Goal: Information Seeking & Learning: Learn about a topic

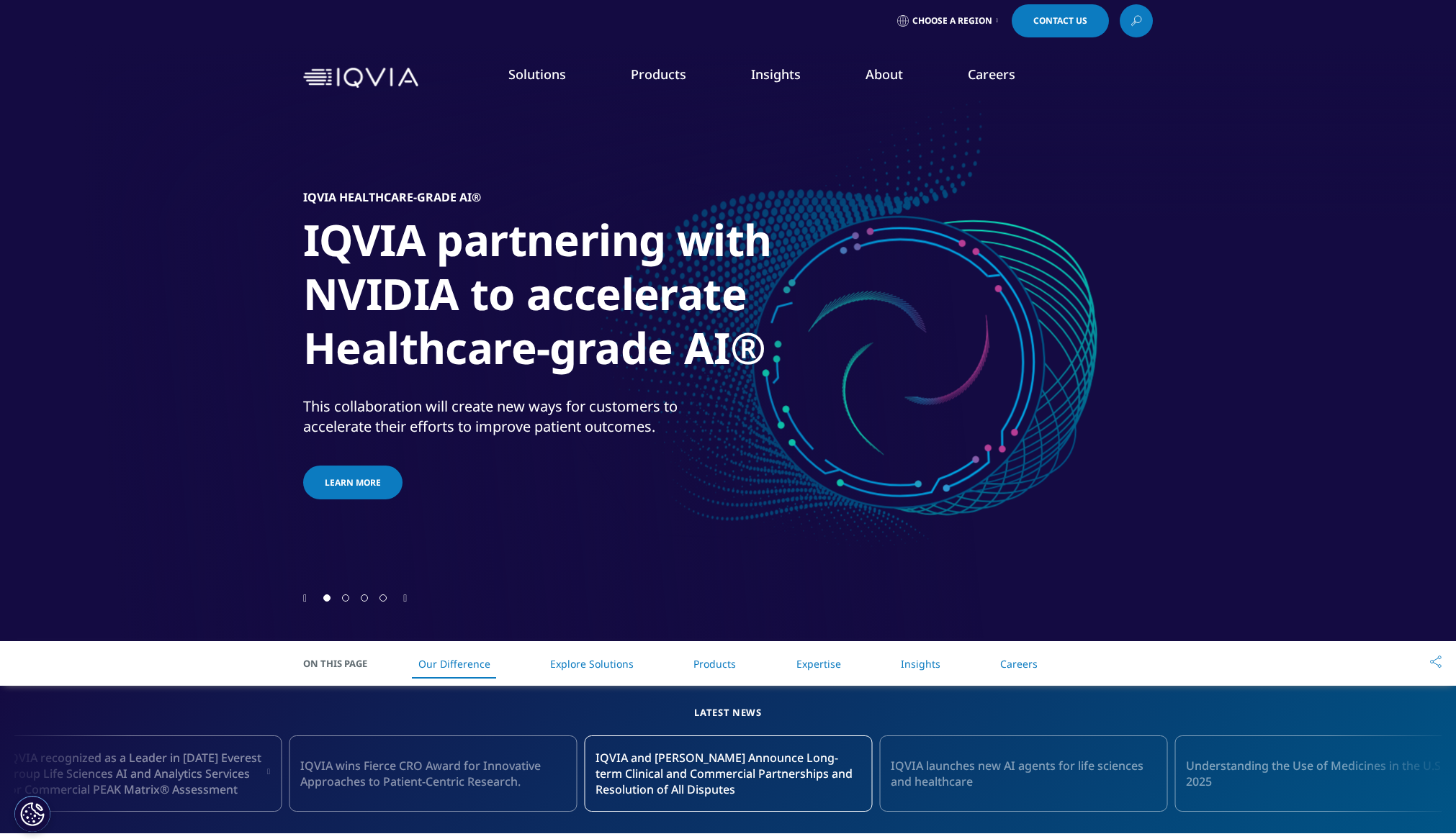
scroll to position [11, 0]
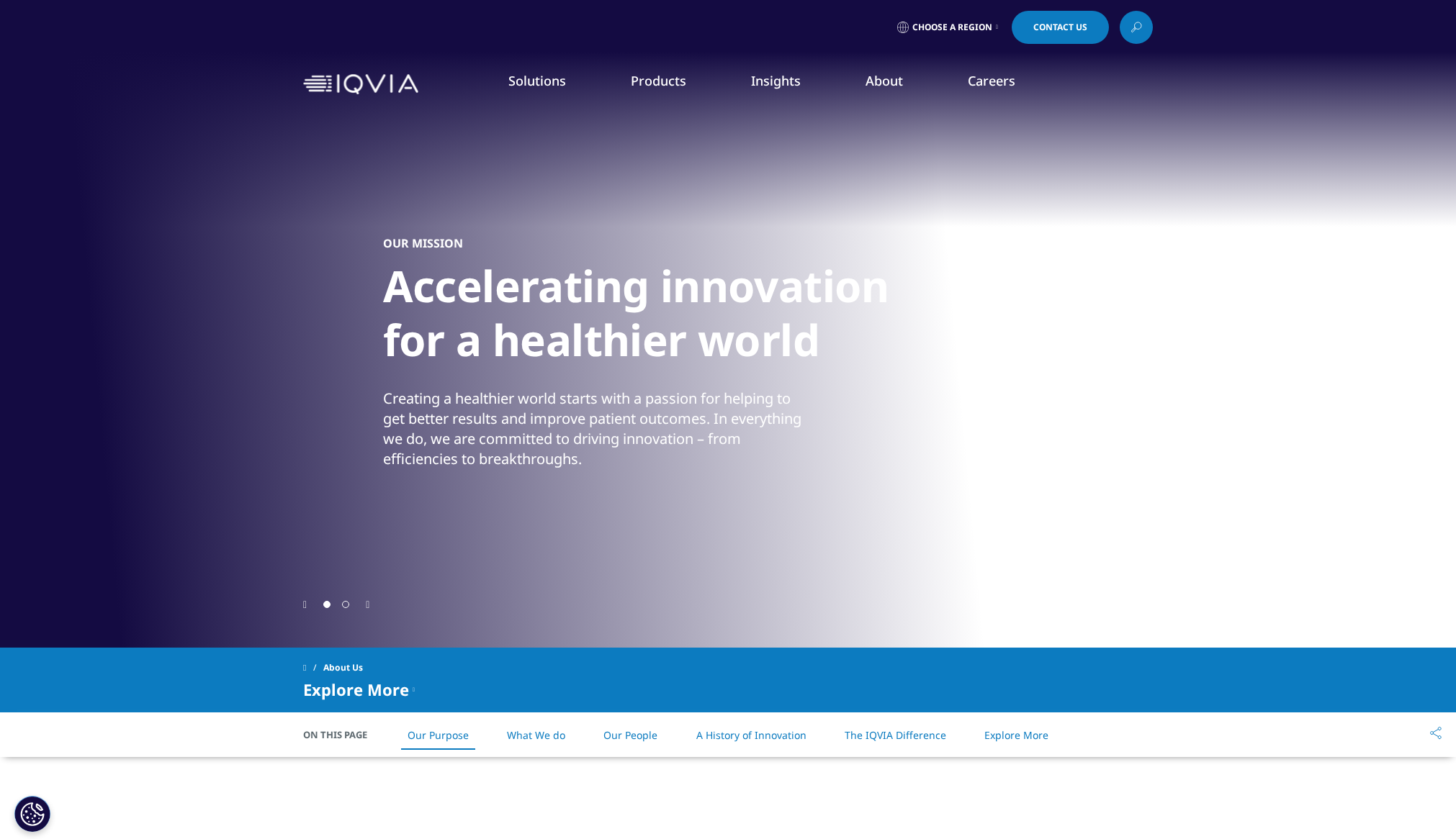
click at [383, 330] on h1 "Accelerating innovation for a healthier world" at bounding box center [653, 317] width 540 height 116
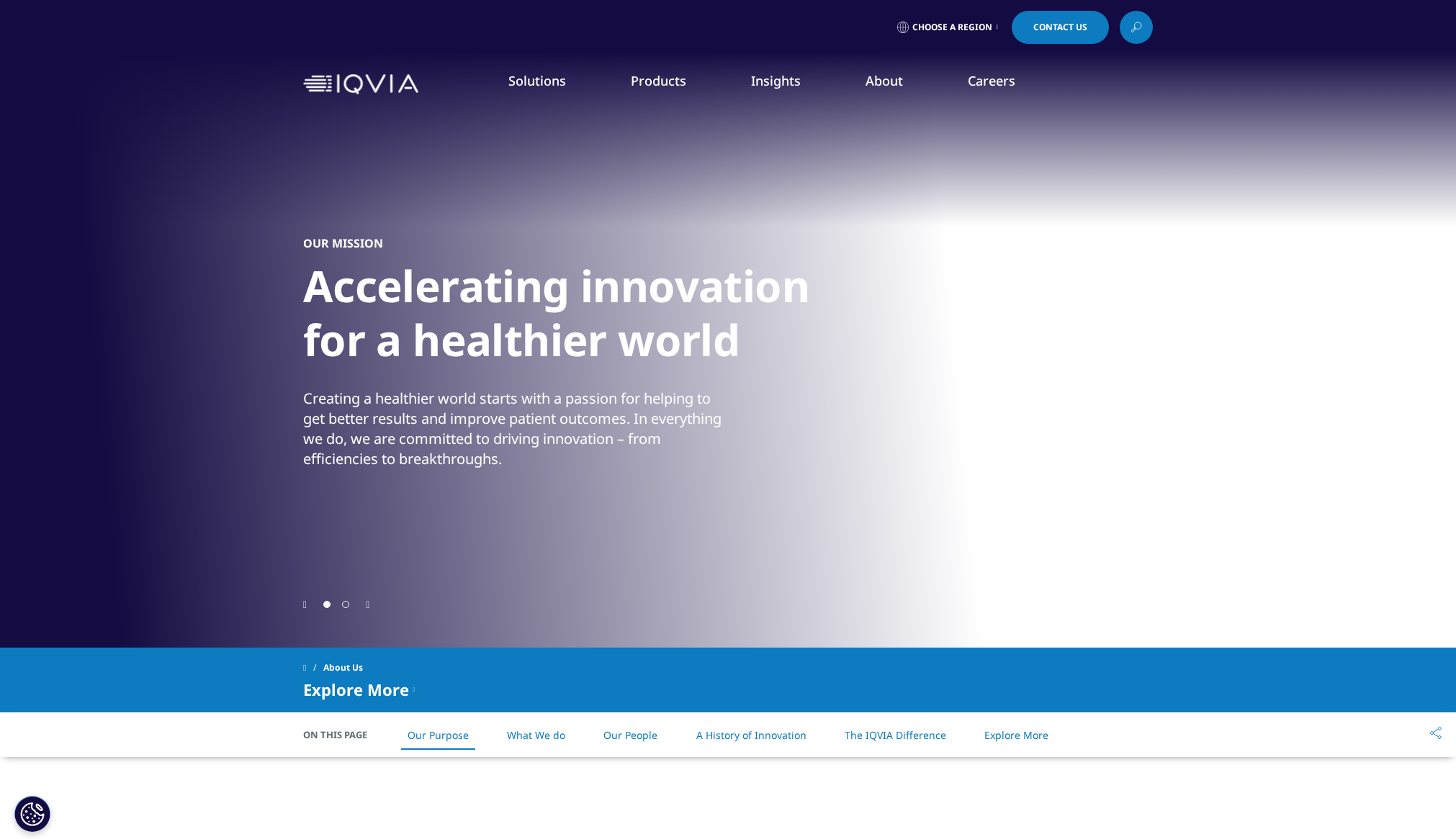
click at [724, 322] on h1 "Accelerating innovation for a healthier world" at bounding box center [572, 317] width 540 height 116
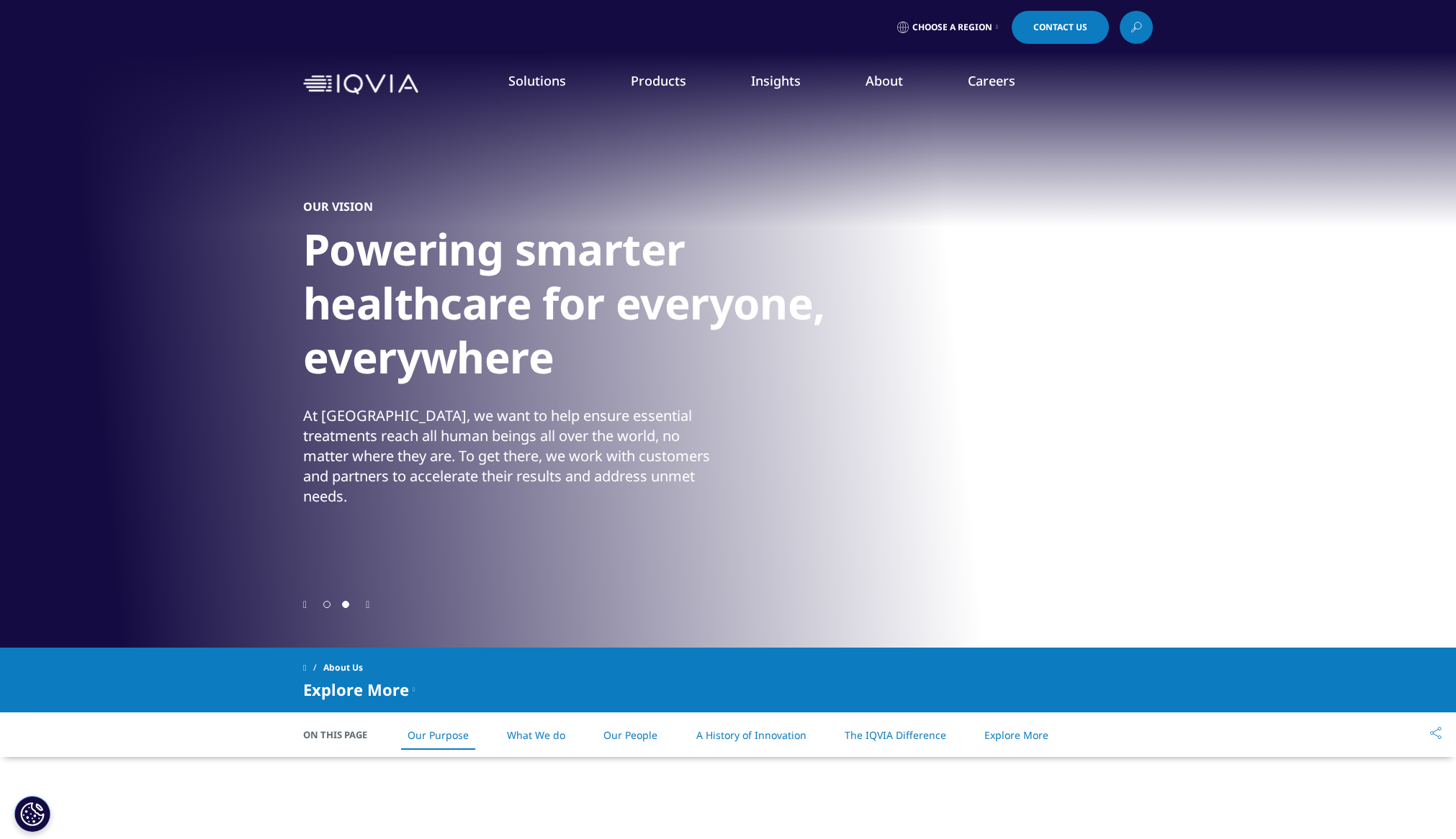
click at [306, 607] on icon "Previous slide" at bounding box center [305, 605] width 4 height 10
click at [437, 282] on h1 "Powering smarter healthcare for everyone, everywhere" at bounding box center [572, 308] width 540 height 171
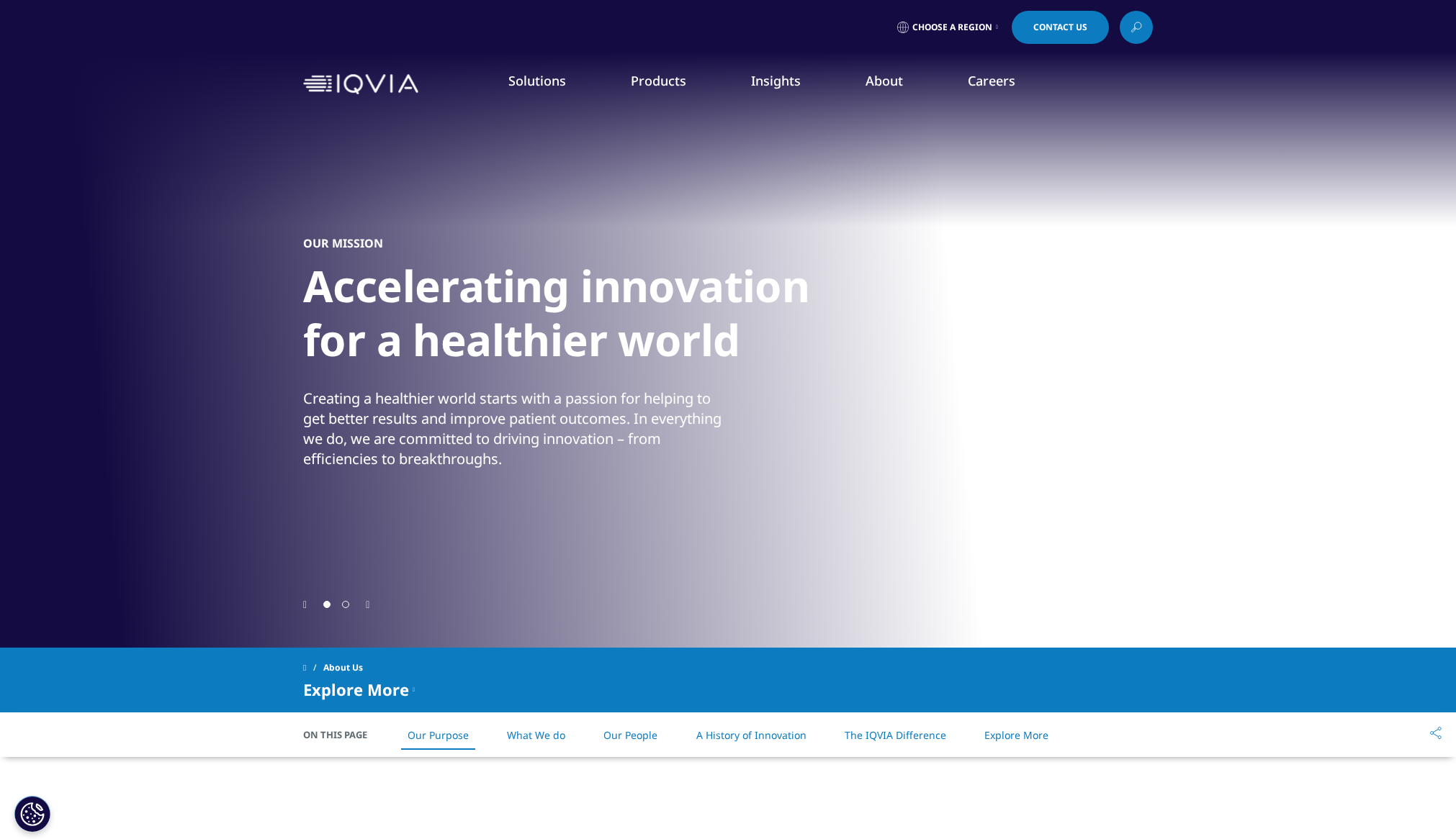
click at [306, 604] on icon "Previous slide" at bounding box center [305, 605] width 4 height 10
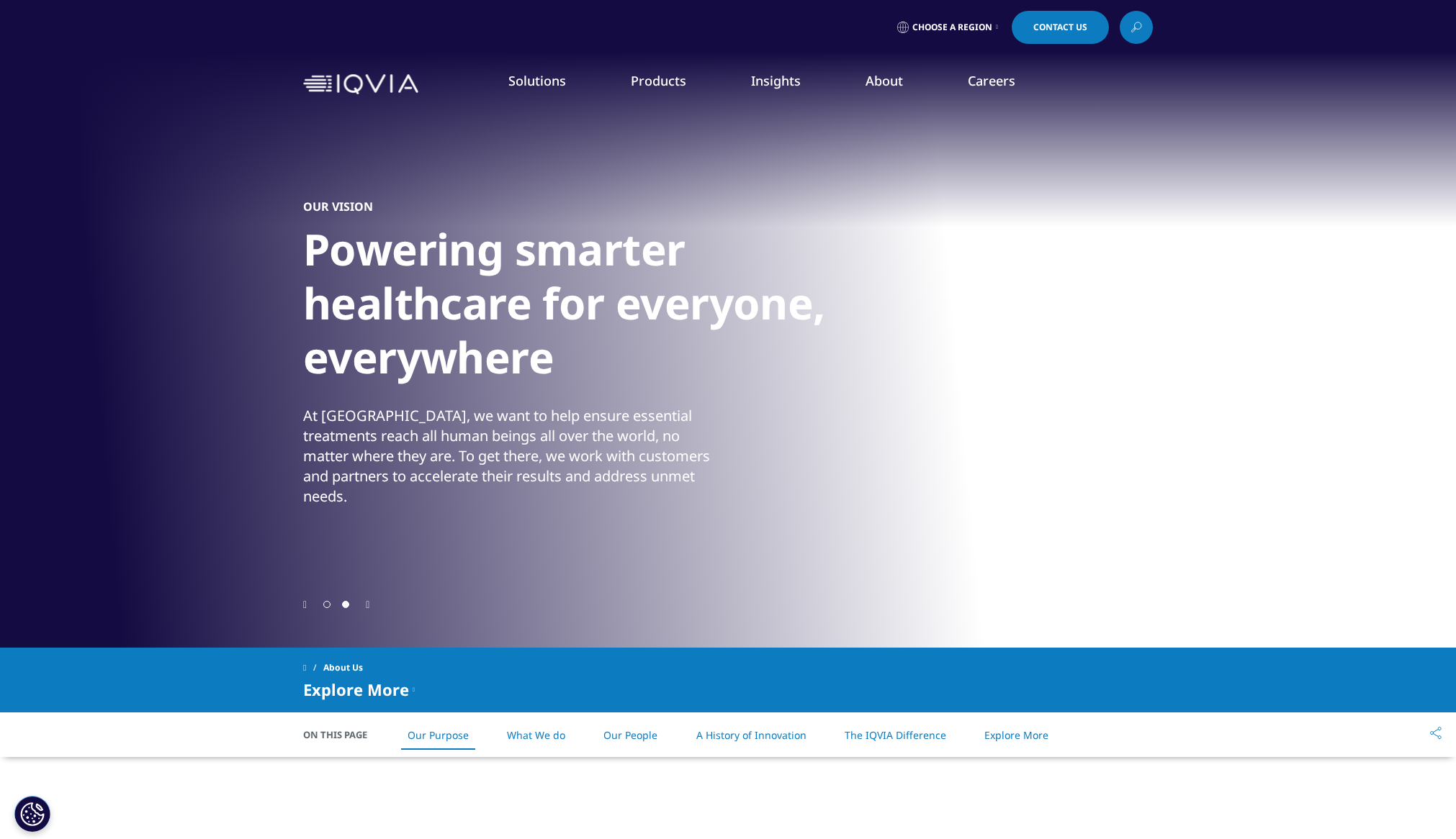
click at [306, 604] on icon "Previous slide" at bounding box center [305, 605] width 4 height 10
click at [305, 603] on icon "Previous slide" at bounding box center [305, 605] width 4 height 10
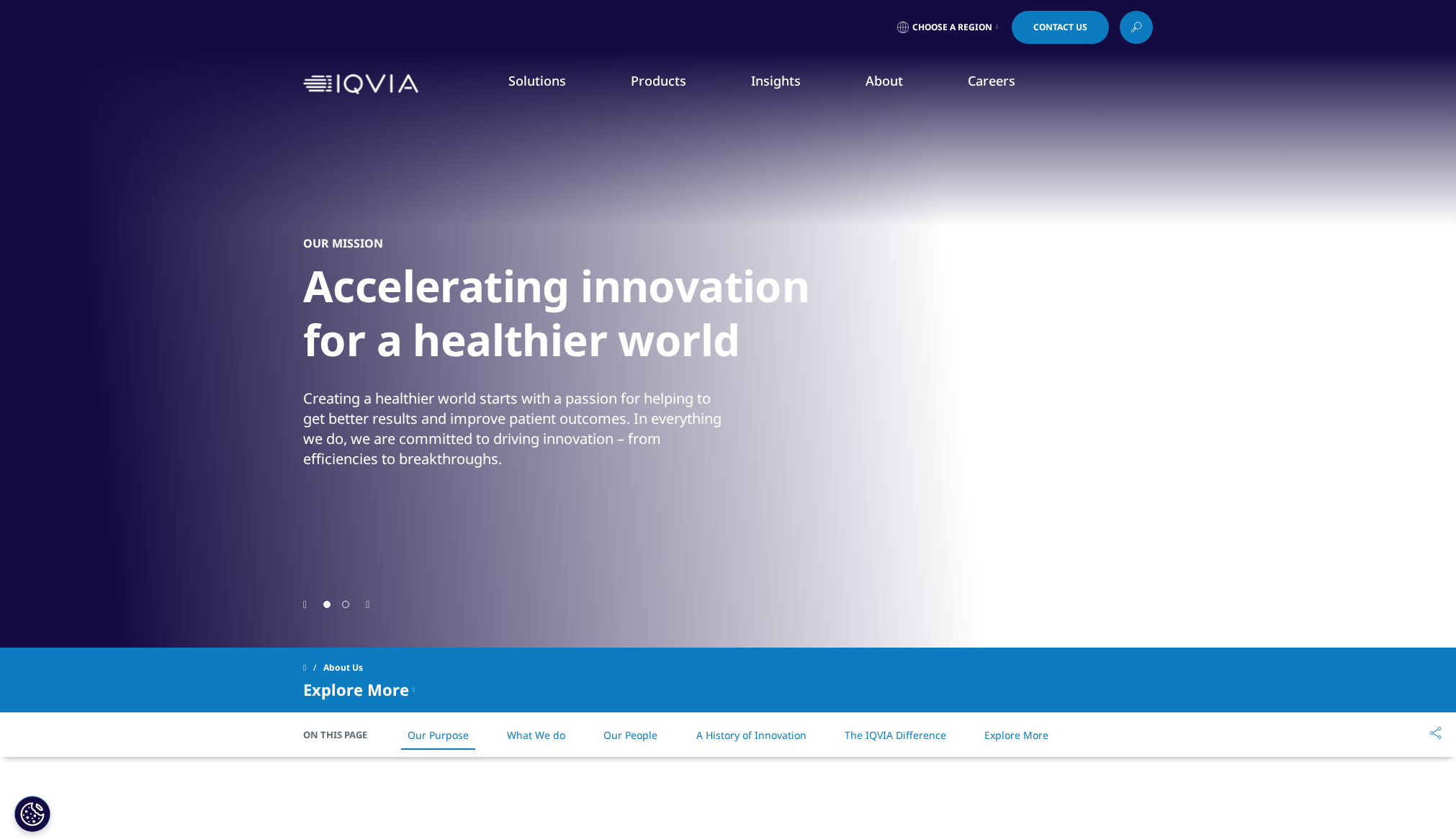
scroll to position [1, 0]
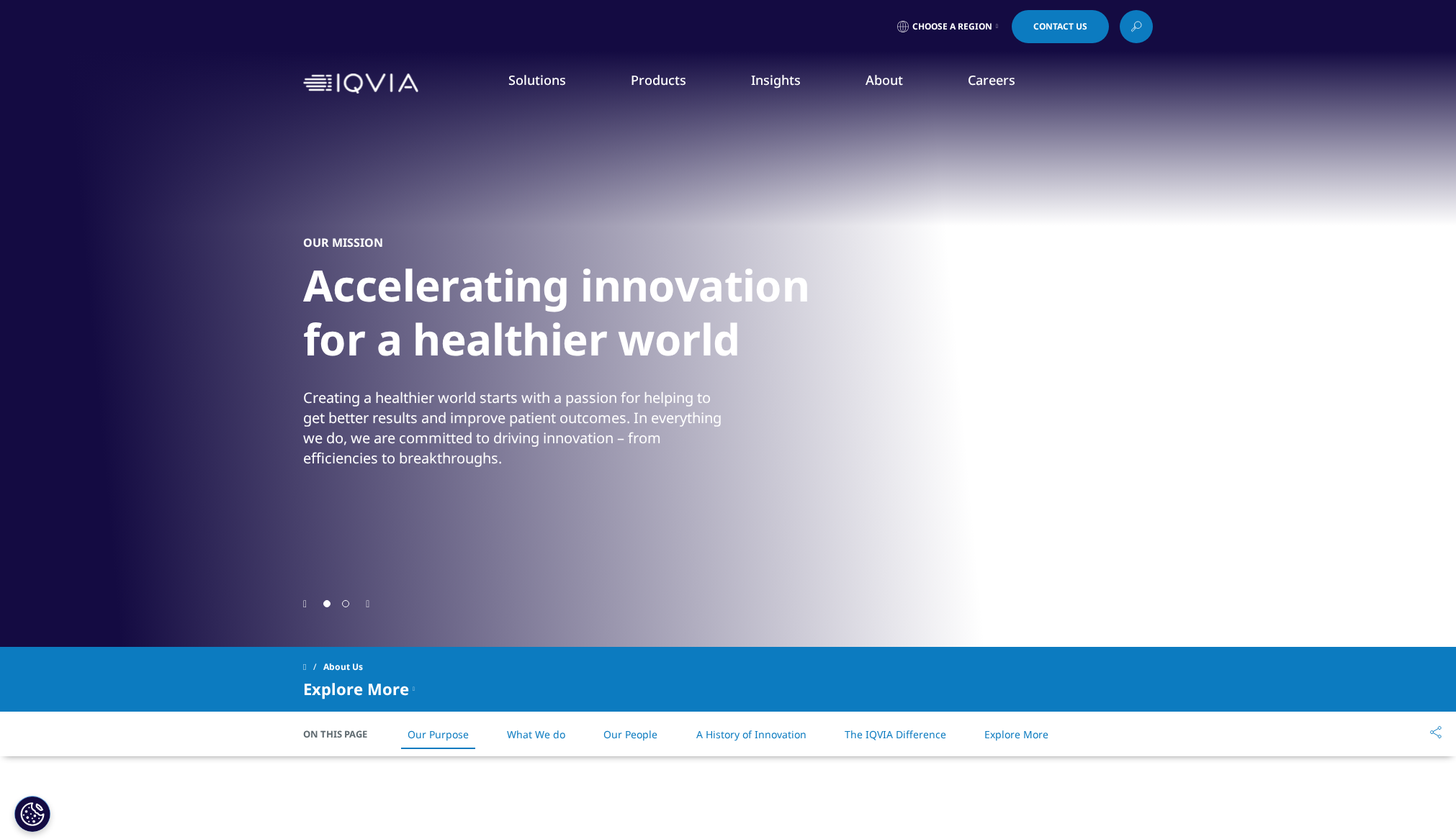
click at [305, 603] on icon "Previous slide" at bounding box center [305, 604] width 4 height 10
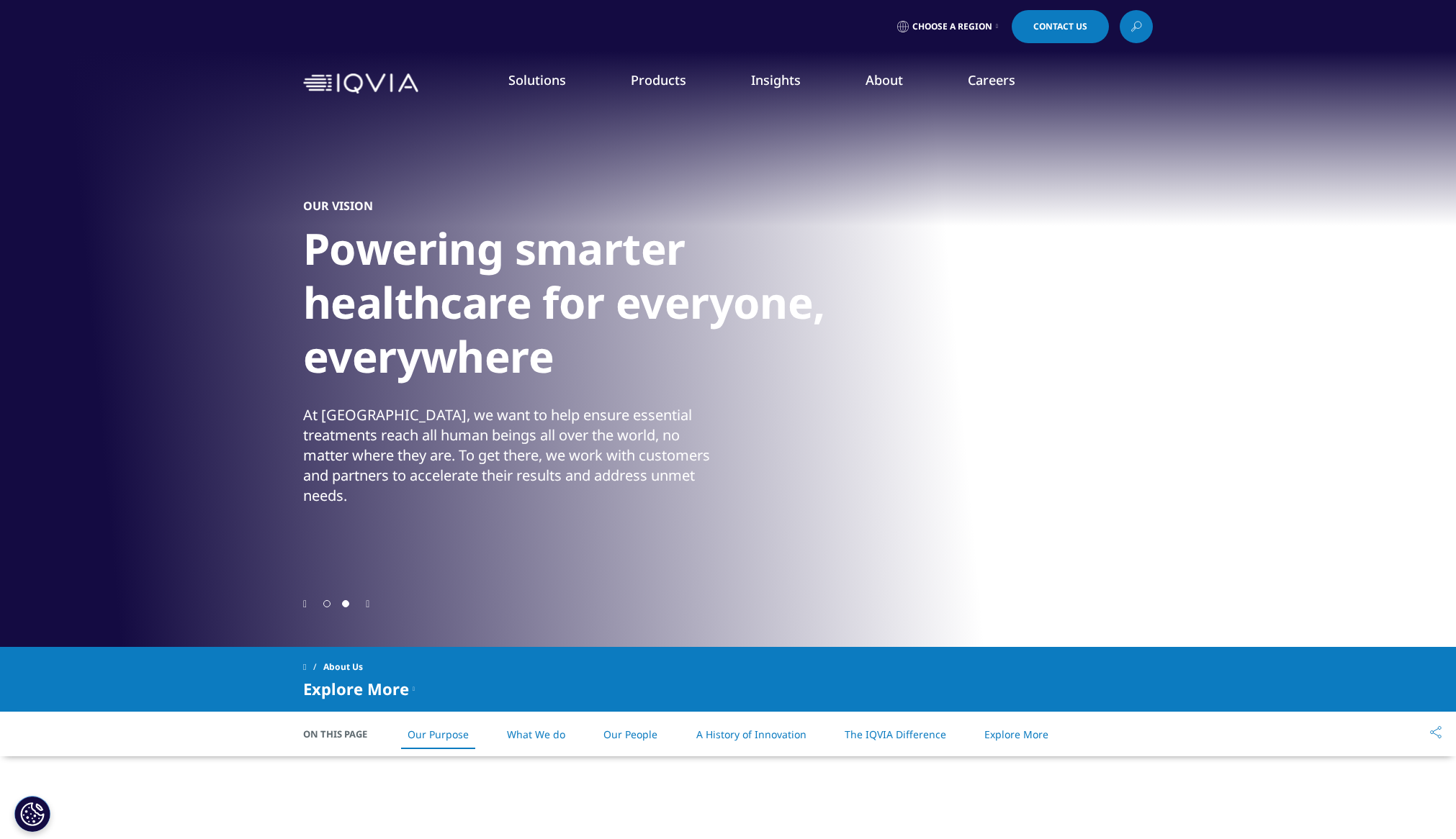
click at [305, 603] on icon "Previous slide" at bounding box center [305, 604] width 4 height 10
